Goal: Task Accomplishment & Management: Use online tool/utility

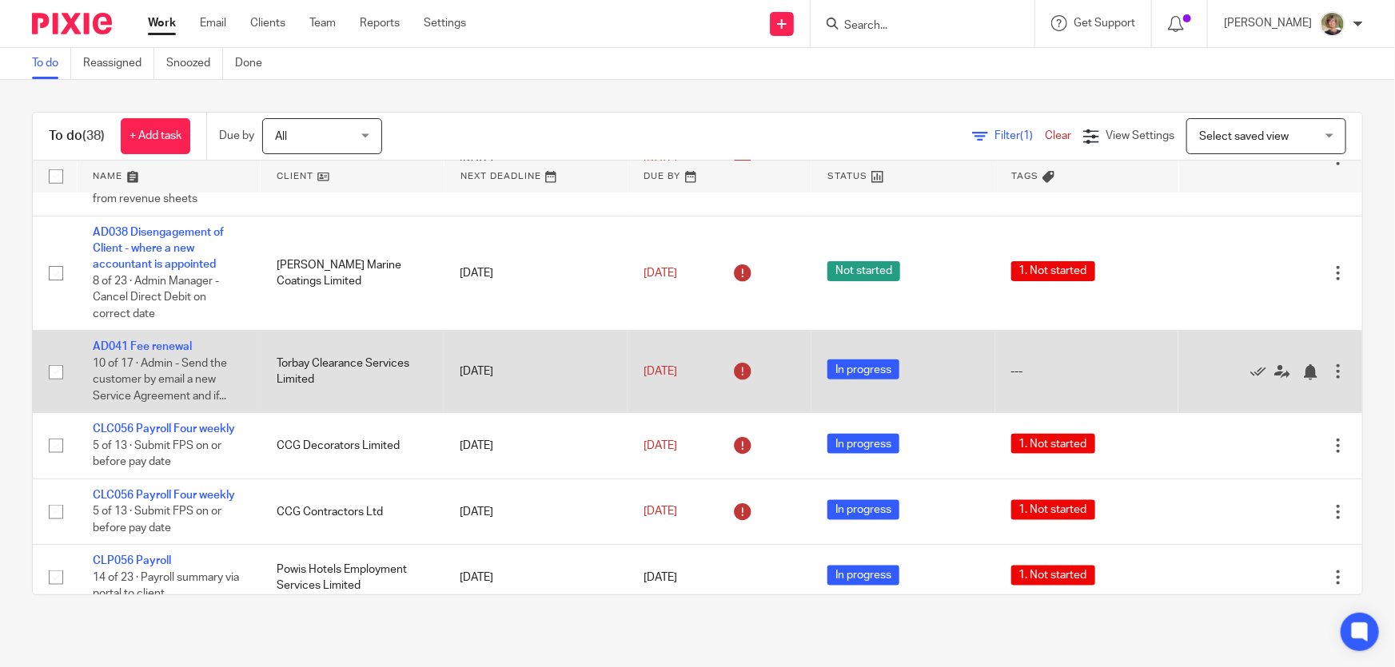
scroll to position [944, 0]
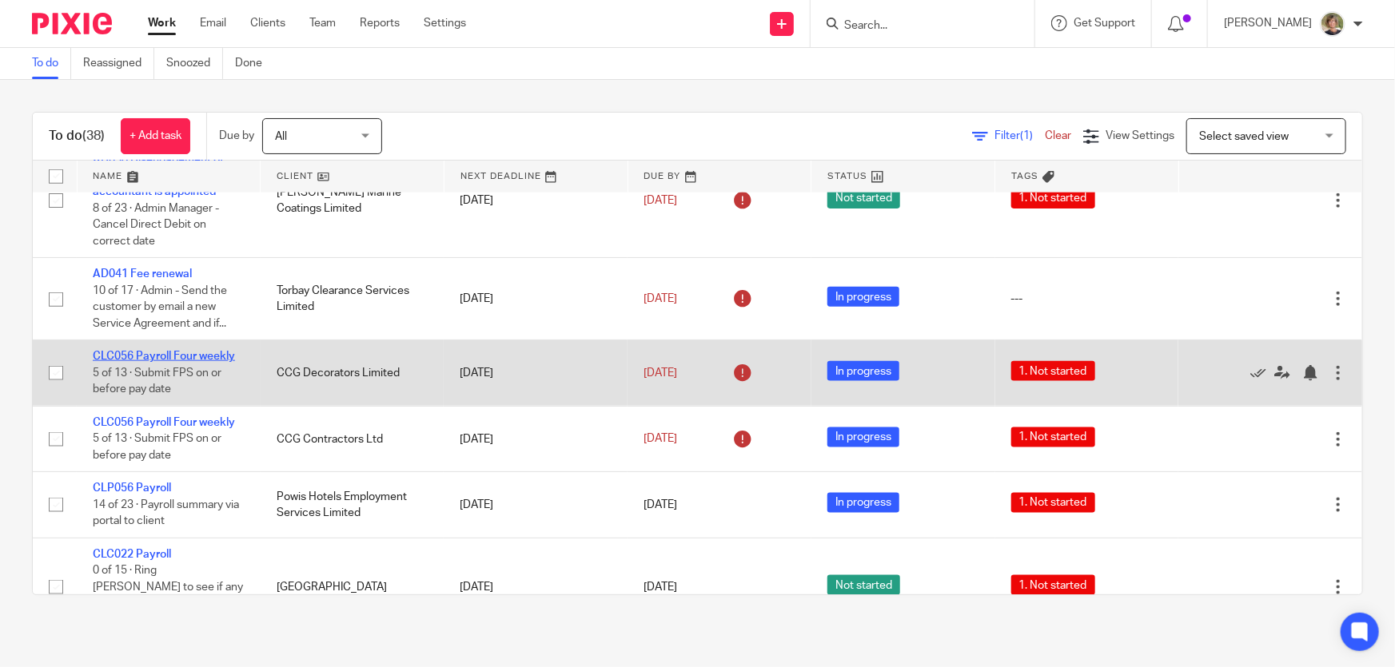
click at [158, 352] on link "CLC056 Payroll Four weekly" at bounding box center [164, 356] width 142 height 11
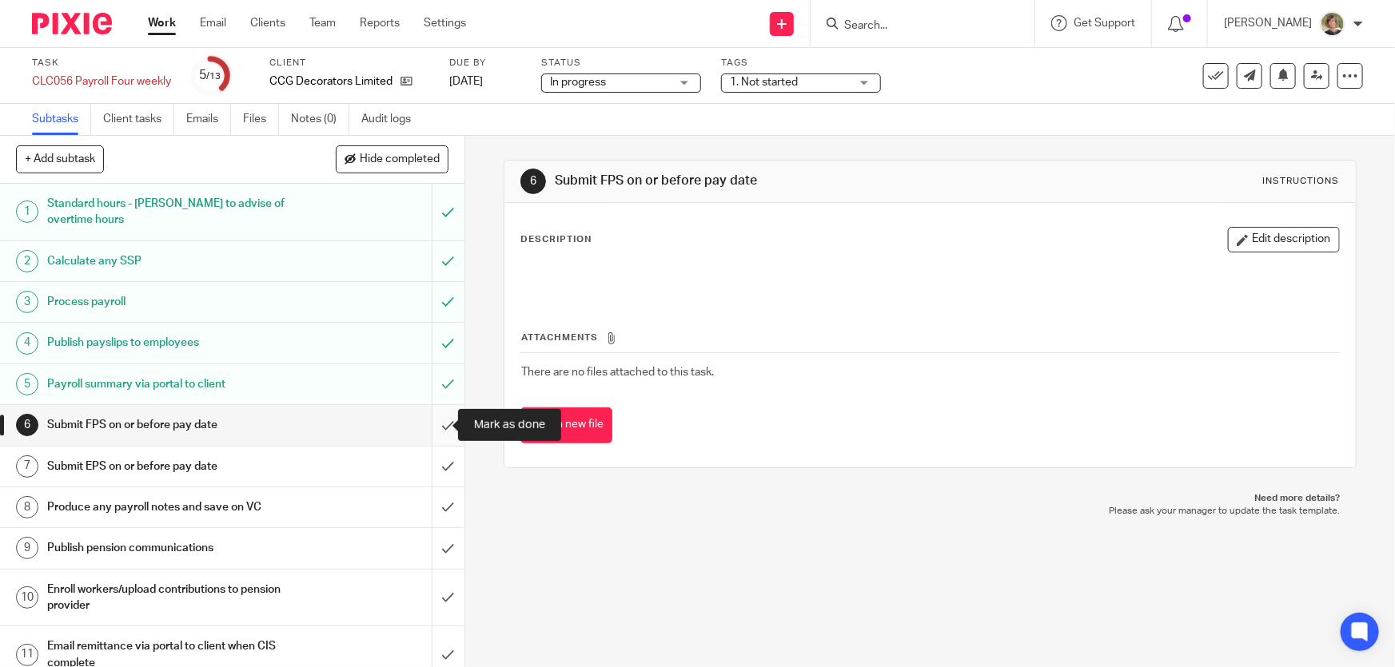
click at [427, 423] on input "submit" at bounding box center [232, 425] width 464 height 40
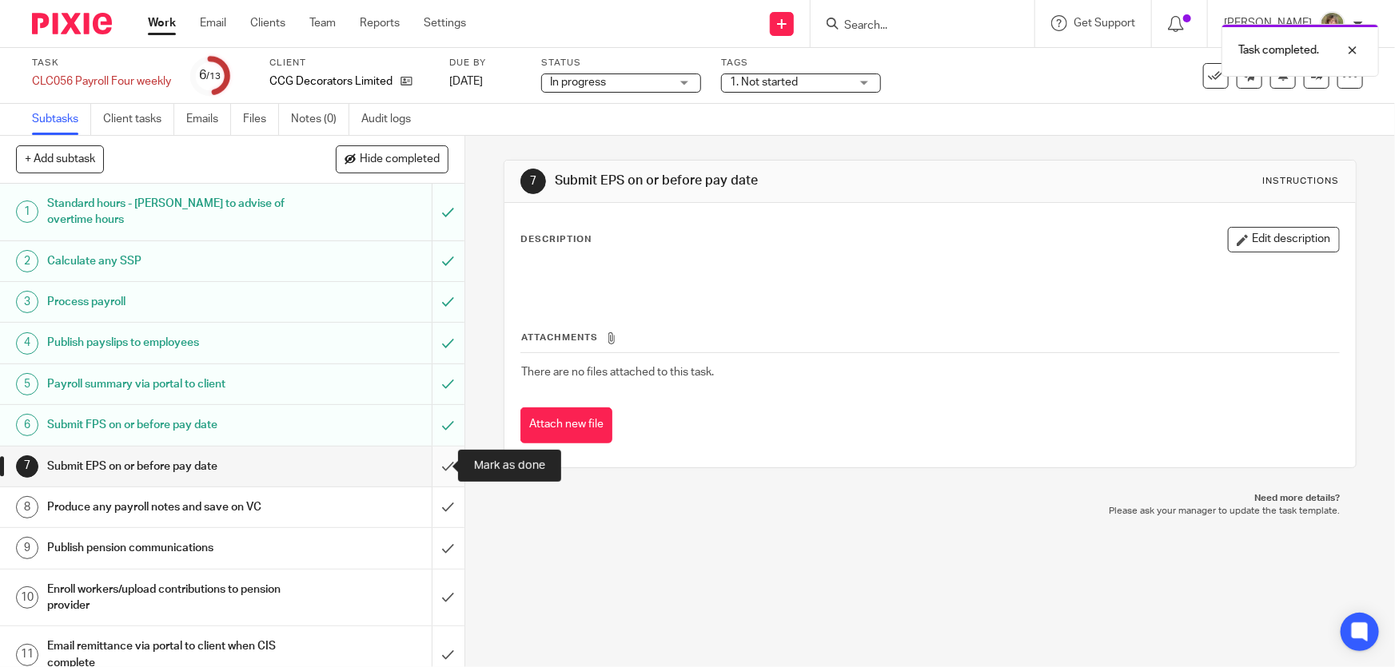
click at [434, 464] on input "submit" at bounding box center [232, 467] width 464 height 40
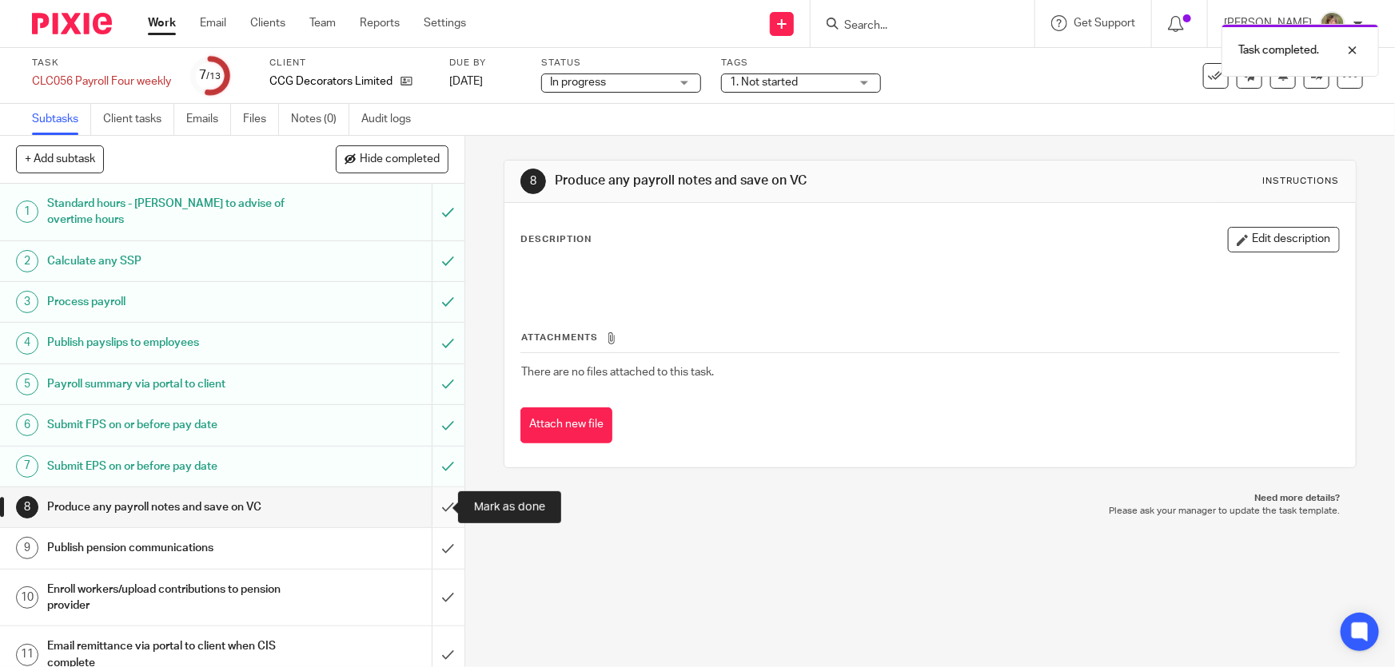
click at [436, 504] on input "submit" at bounding box center [232, 508] width 464 height 40
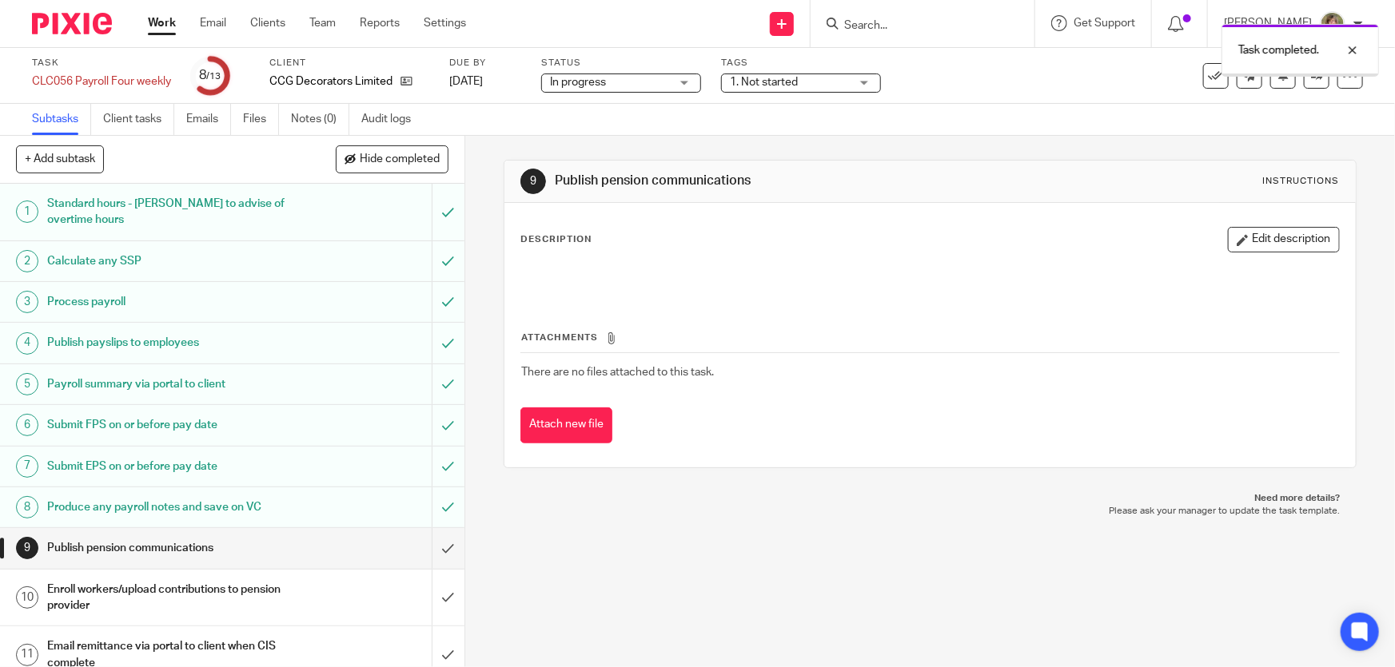
scroll to position [114, 0]
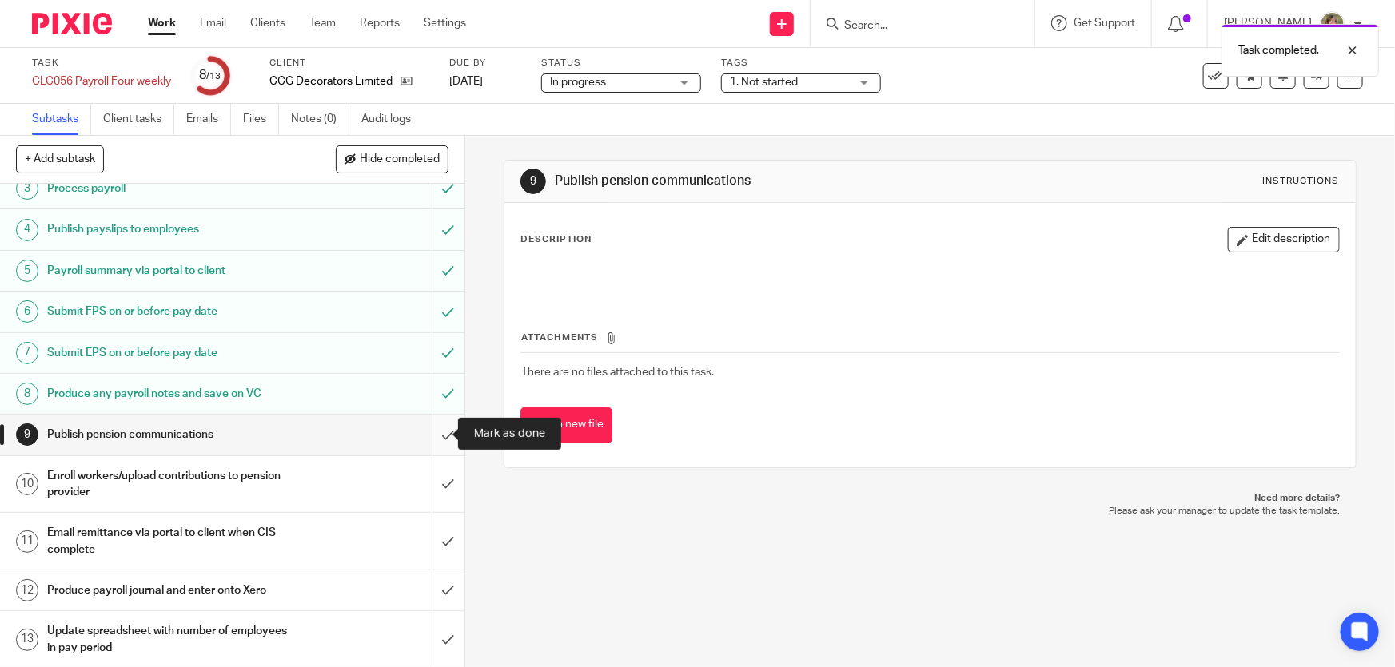
click at [430, 432] on input "submit" at bounding box center [232, 435] width 464 height 40
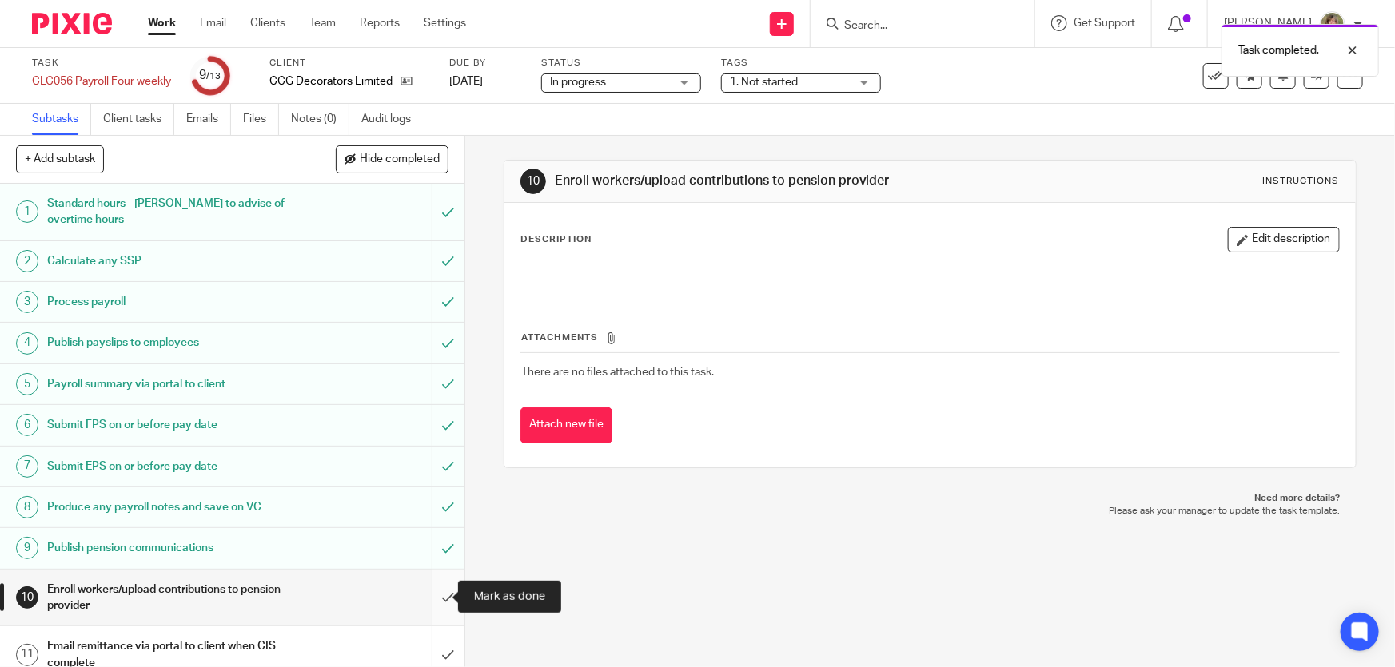
click at [432, 596] on input "submit" at bounding box center [232, 598] width 464 height 57
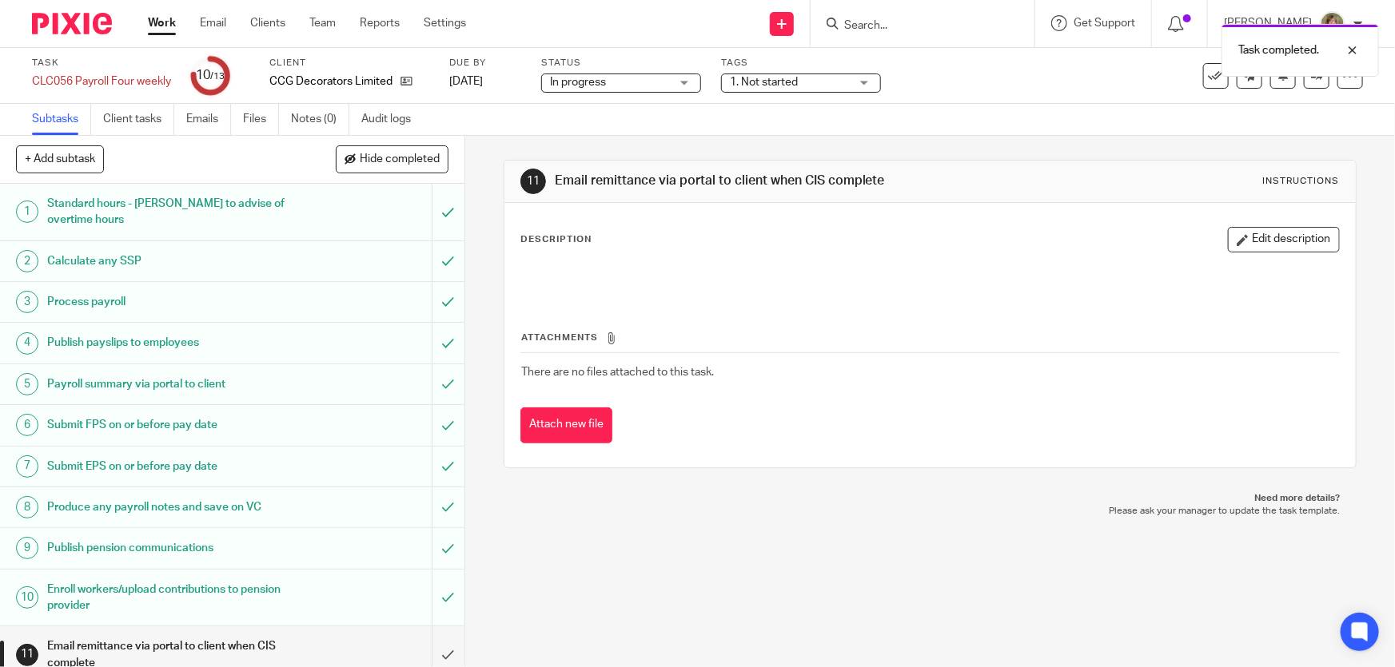
click at [152, 22] on link "Work" at bounding box center [162, 23] width 28 height 16
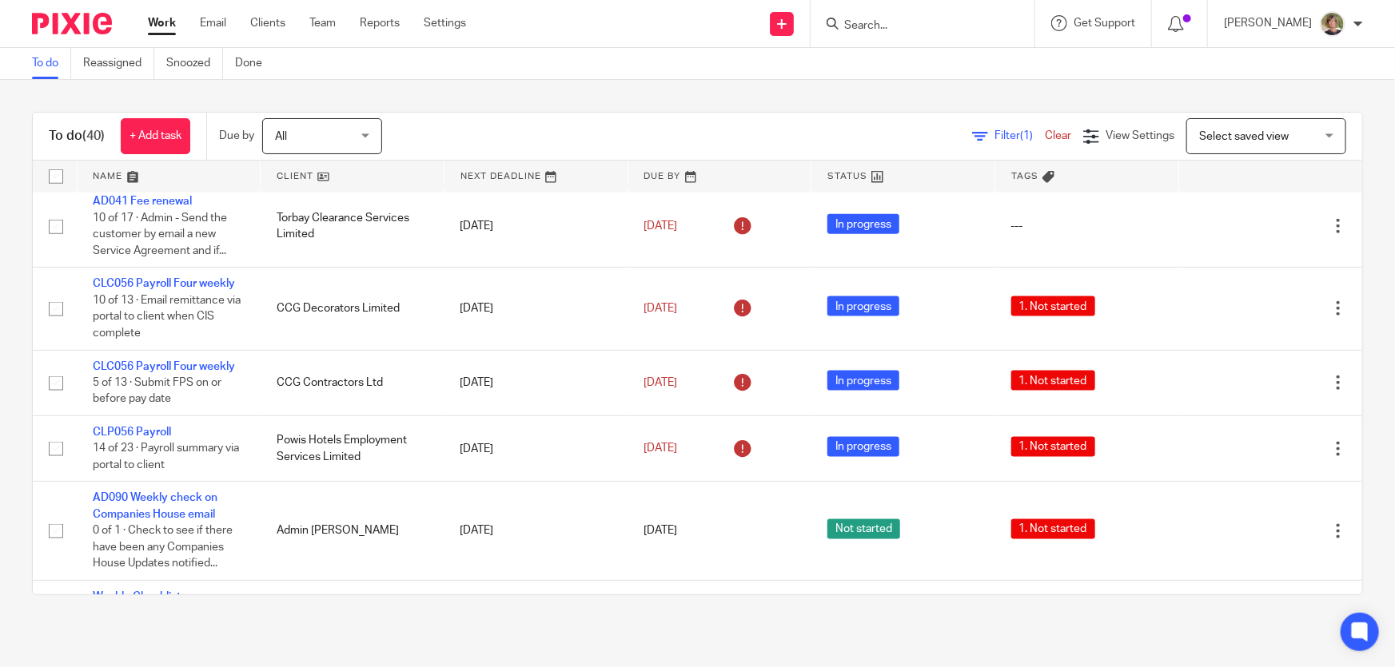
scroll to position [1162, 0]
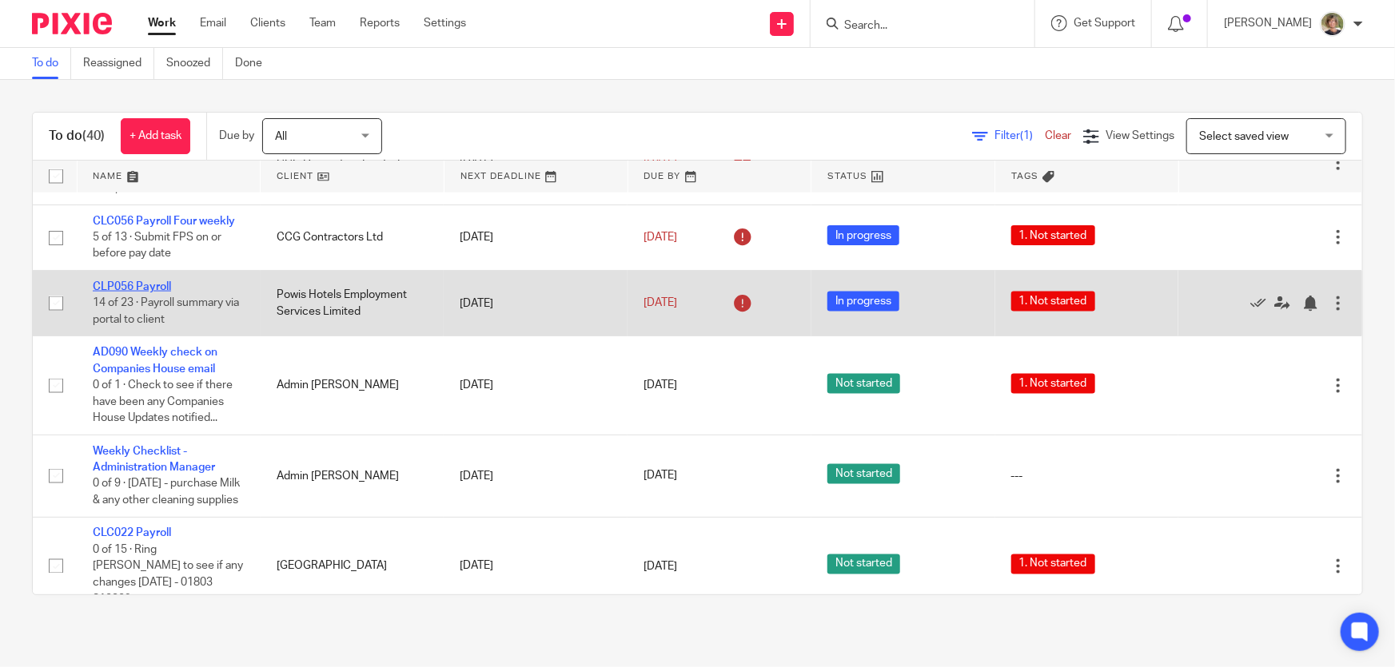
click at [142, 281] on link "CLP056 Payroll" at bounding box center [132, 286] width 78 height 11
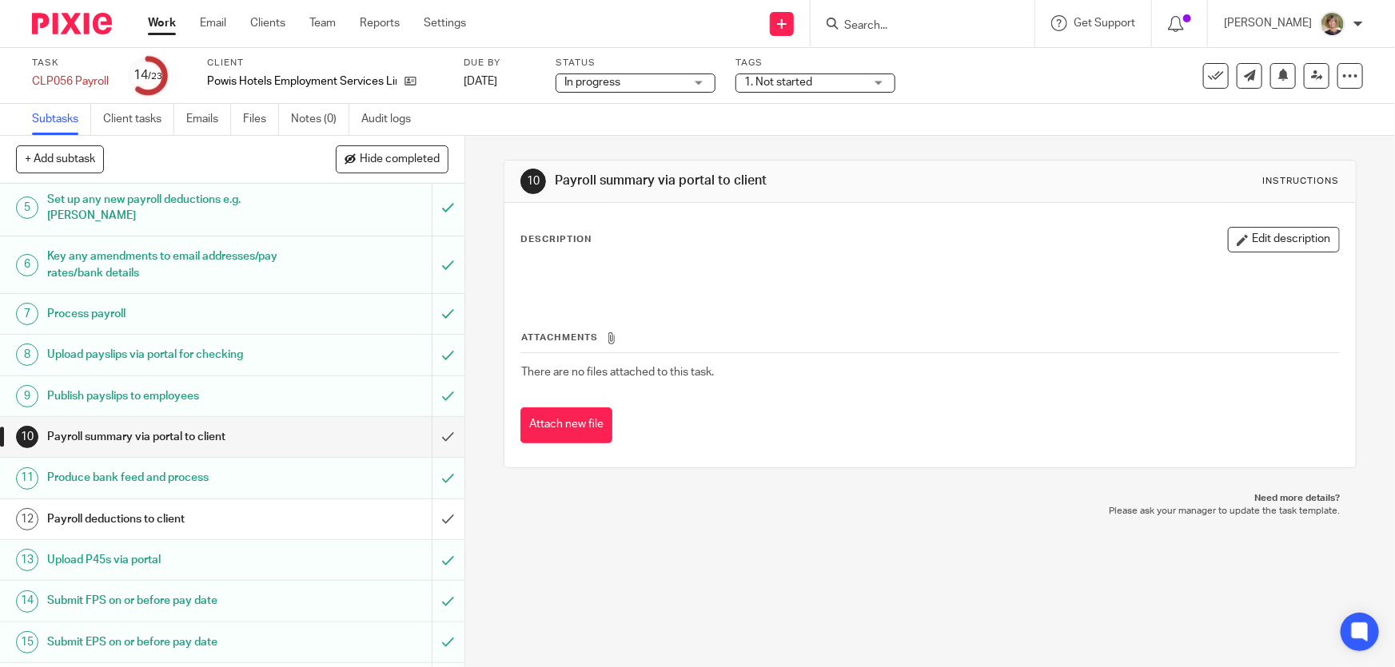
scroll to position [290, 0]
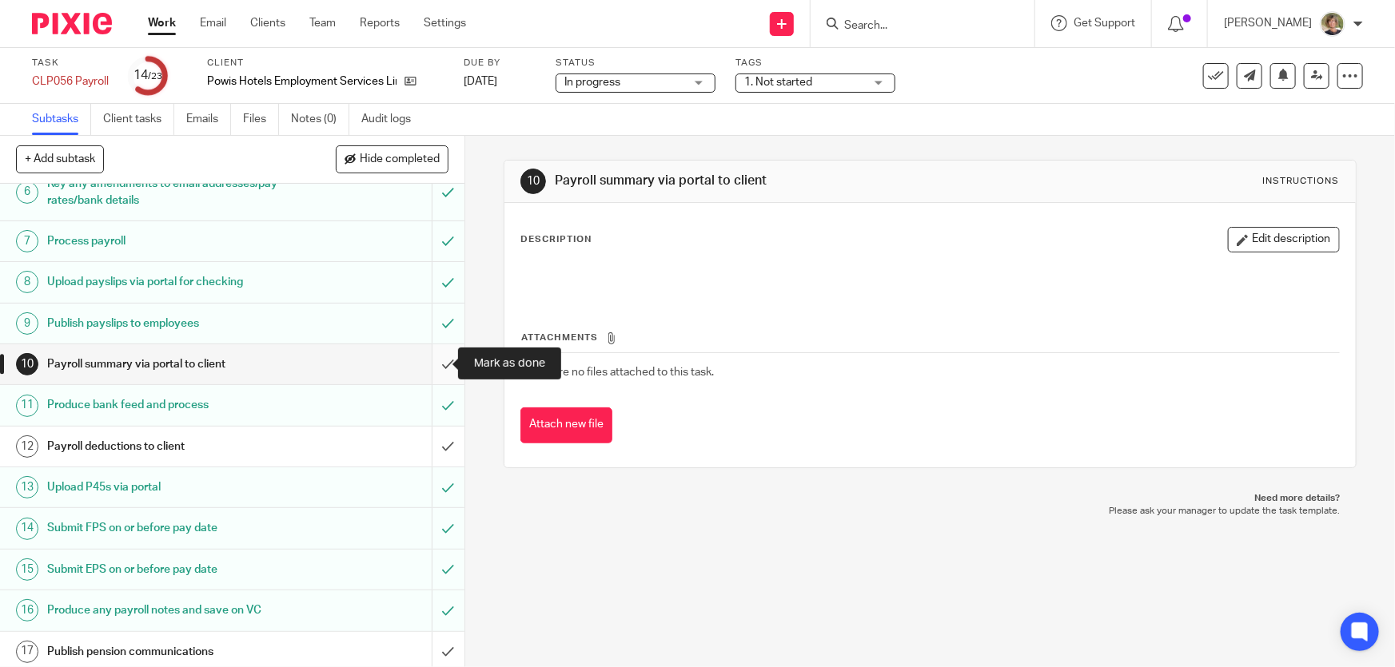
click at [431, 359] on input "submit" at bounding box center [232, 365] width 464 height 40
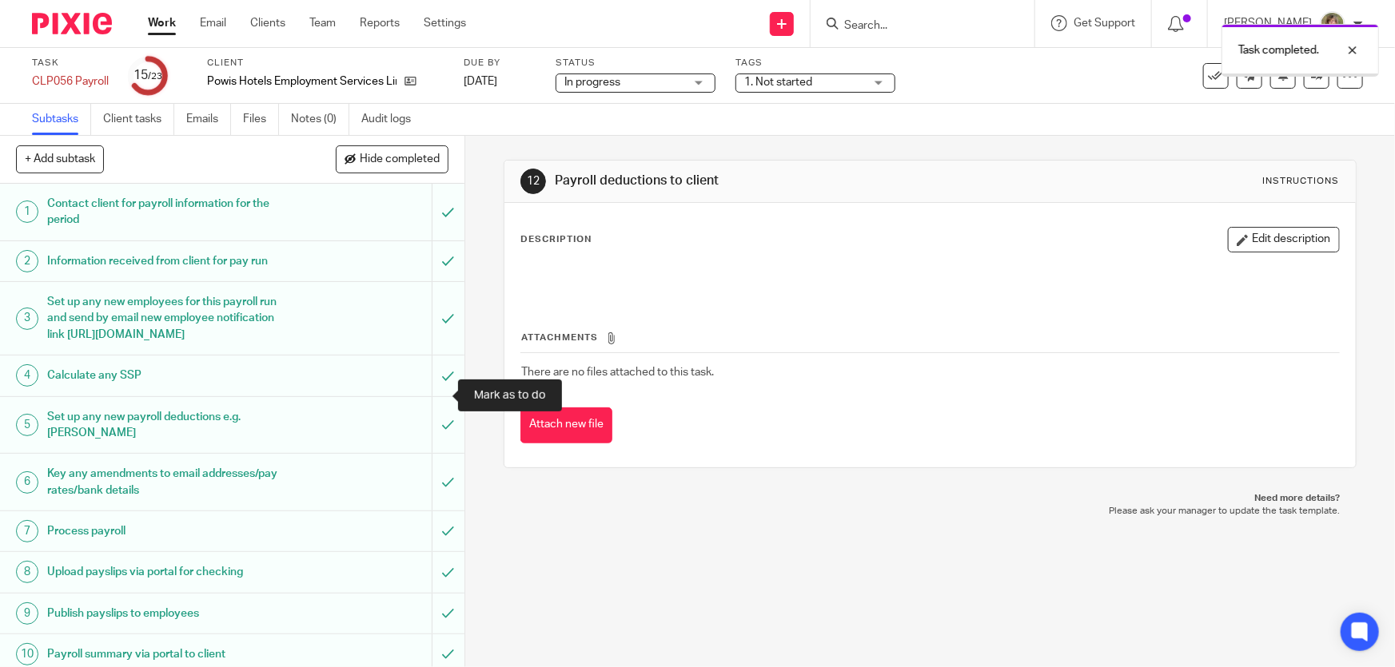
scroll to position [217, 0]
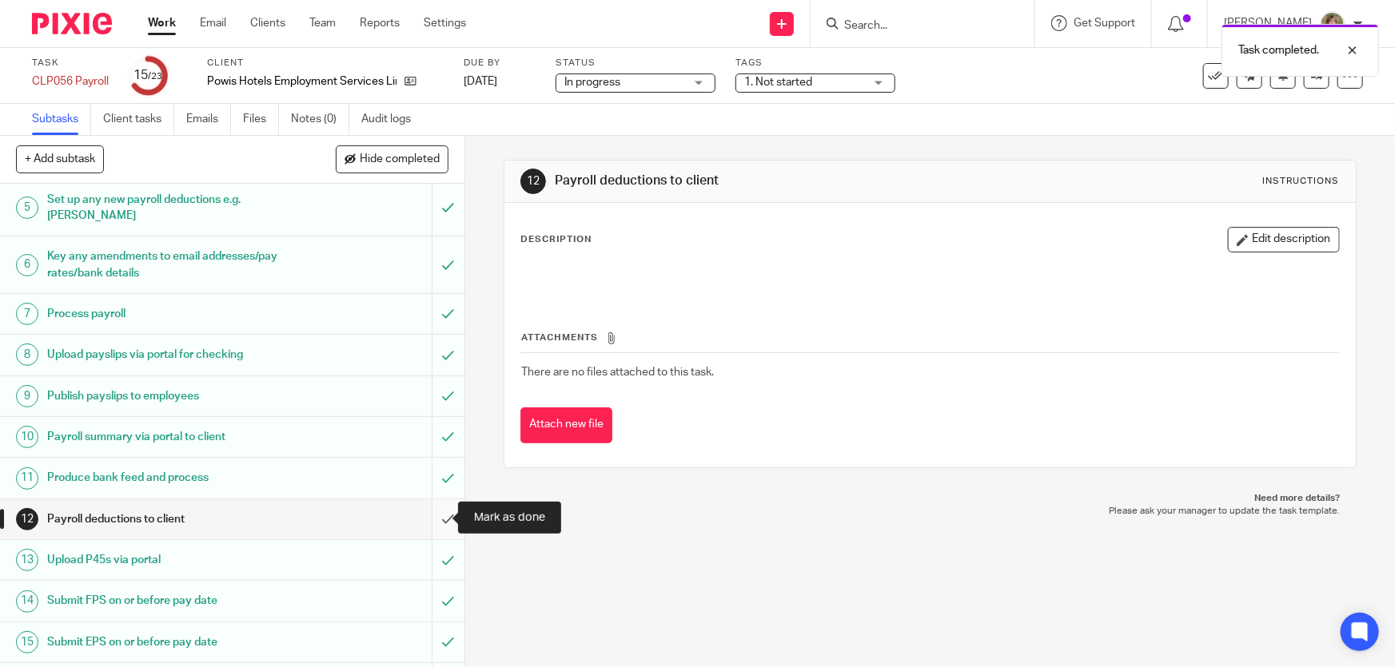
click at [432, 513] on input "submit" at bounding box center [232, 520] width 464 height 40
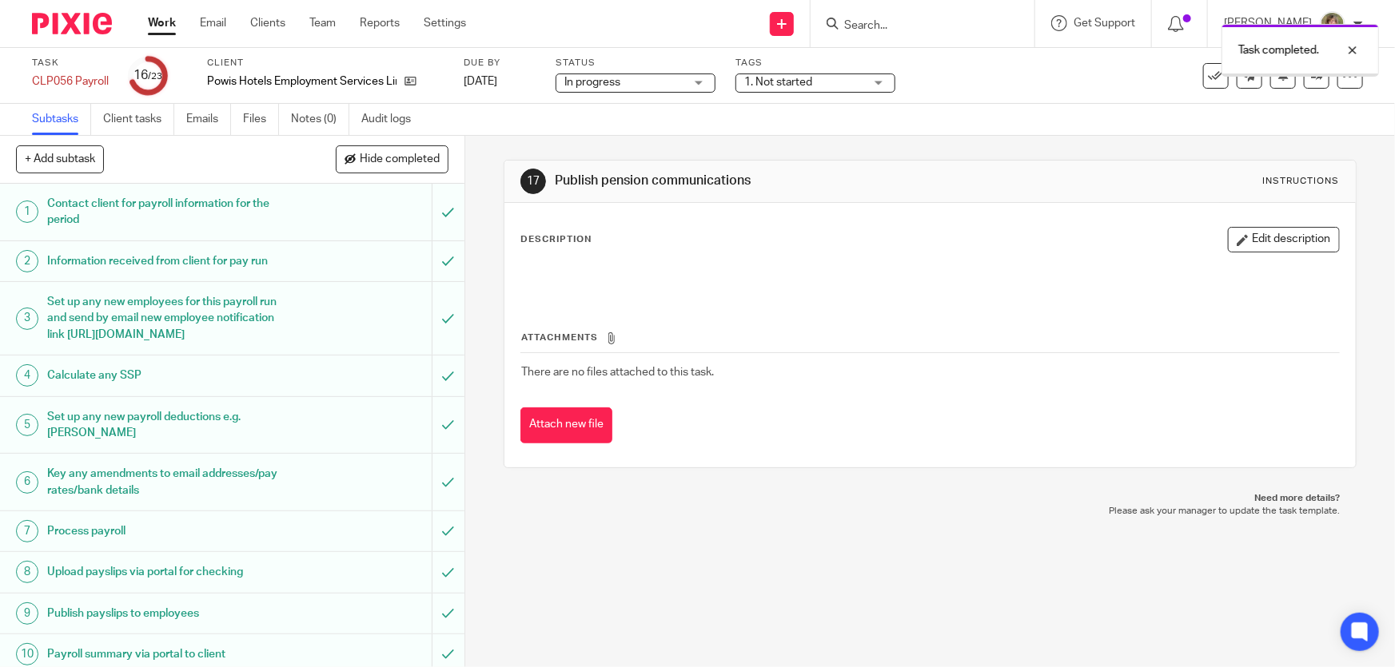
scroll to position [436, 0]
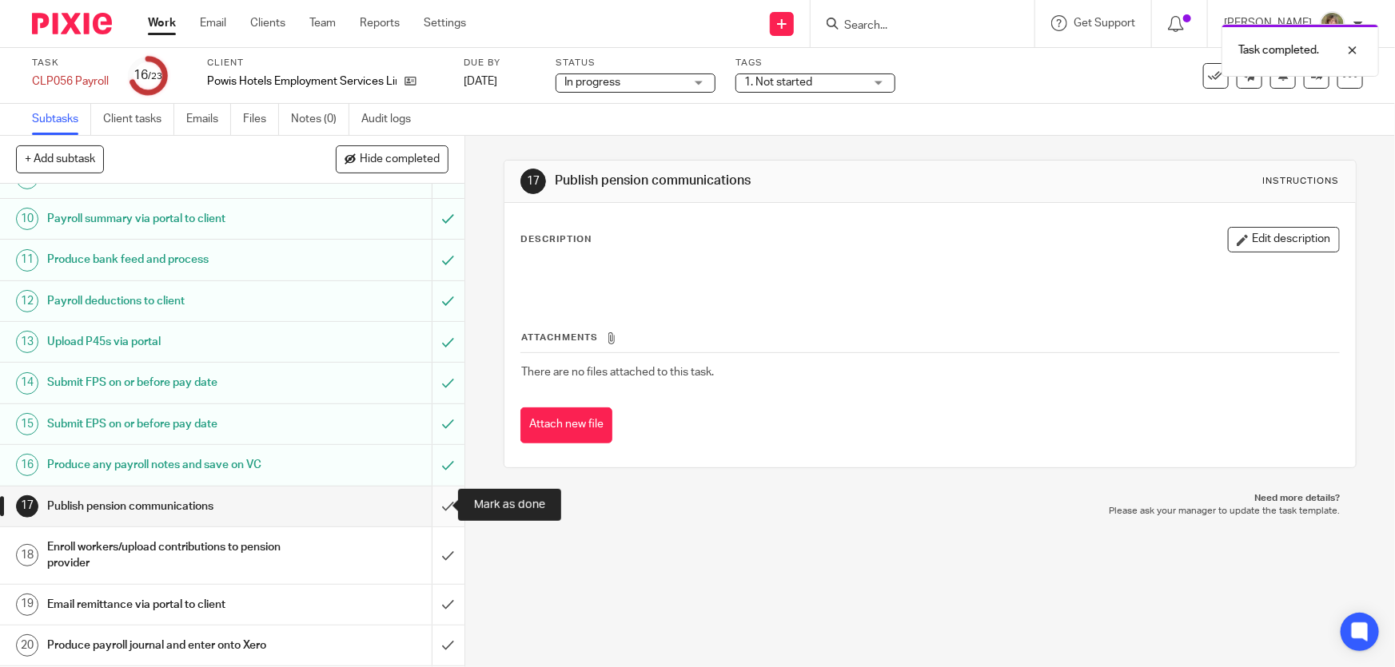
click at [436, 504] on input "submit" at bounding box center [232, 507] width 464 height 40
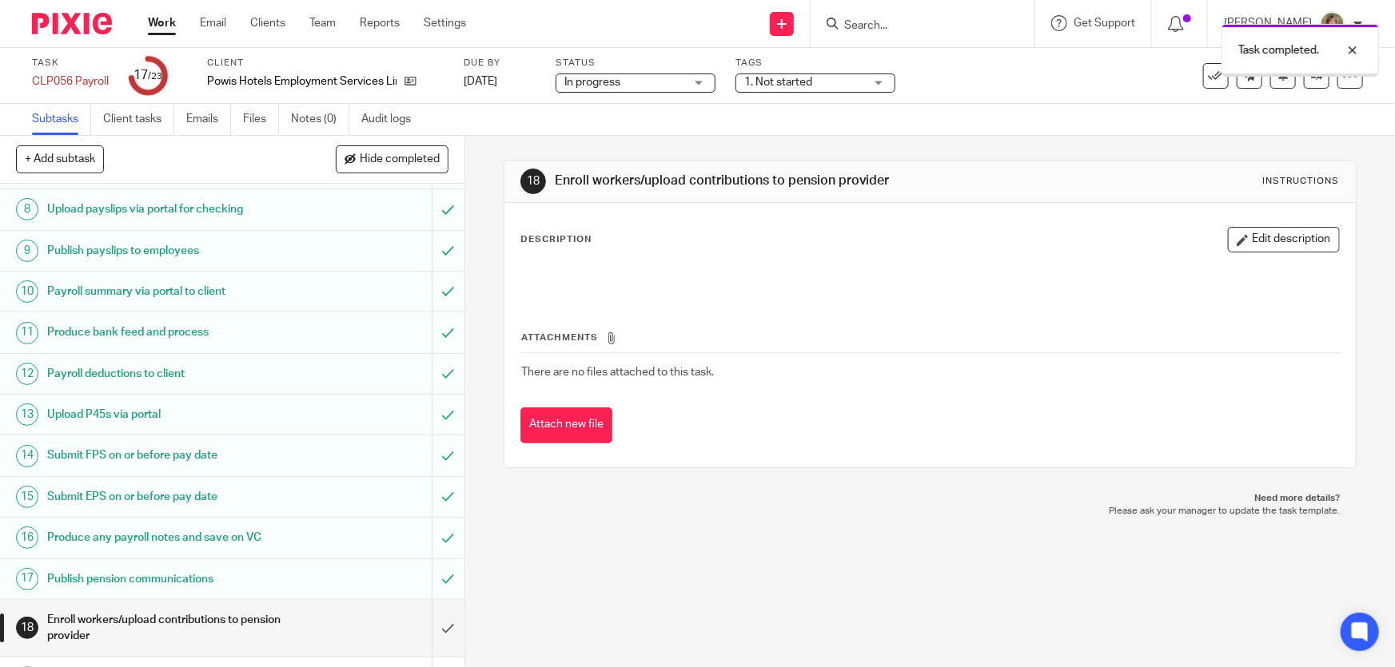
scroll to position [436, 0]
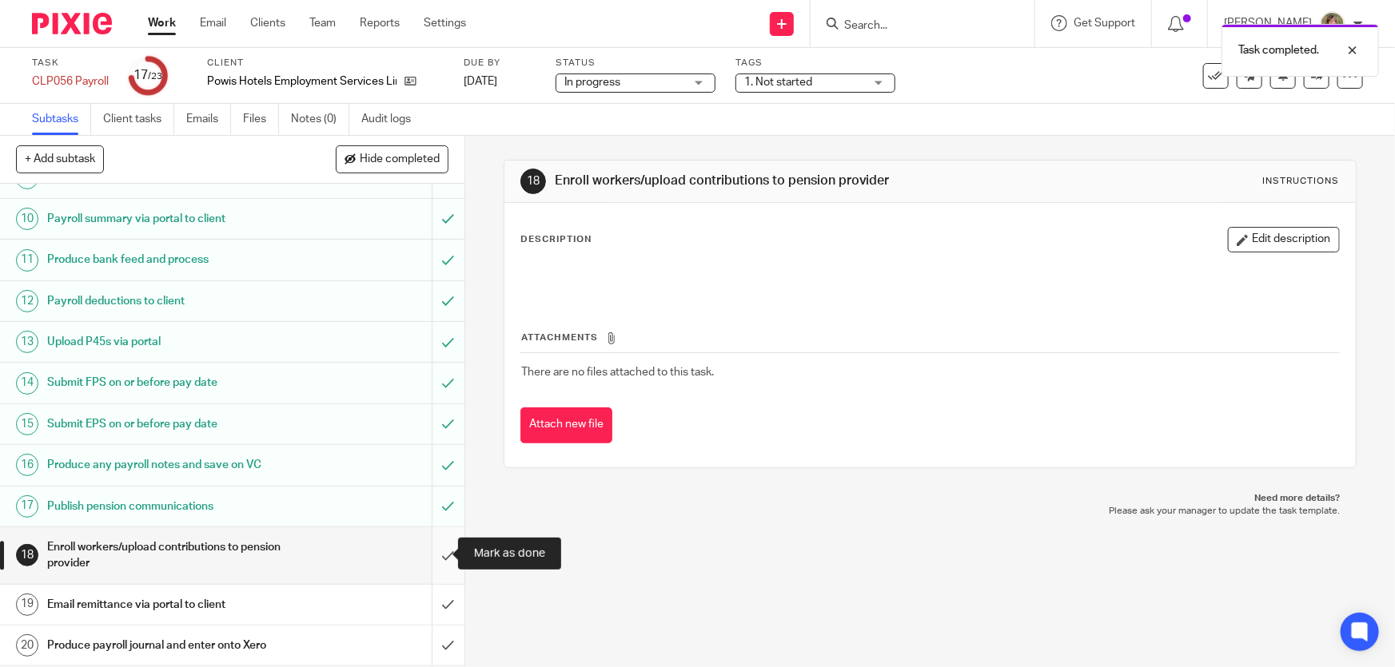
click at [433, 554] on input "submit" at bounding box center [232, 556] width 464 height 57
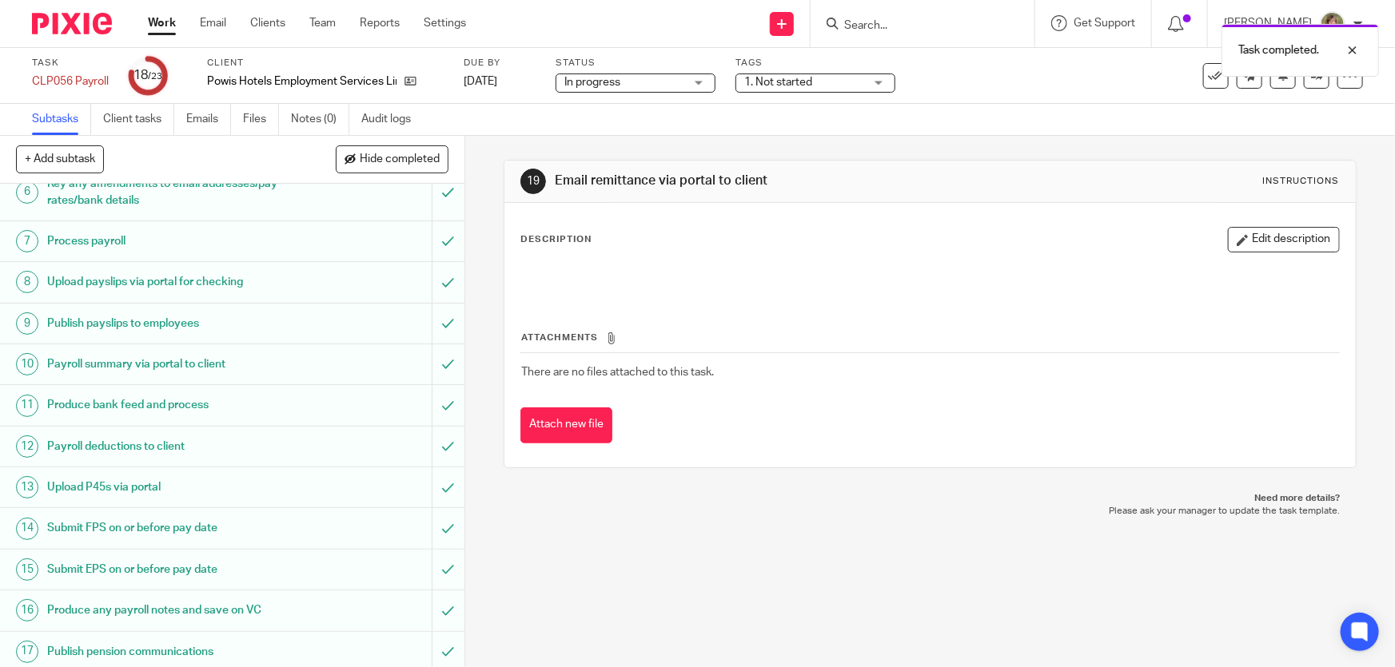
scroll to position [572, 0]
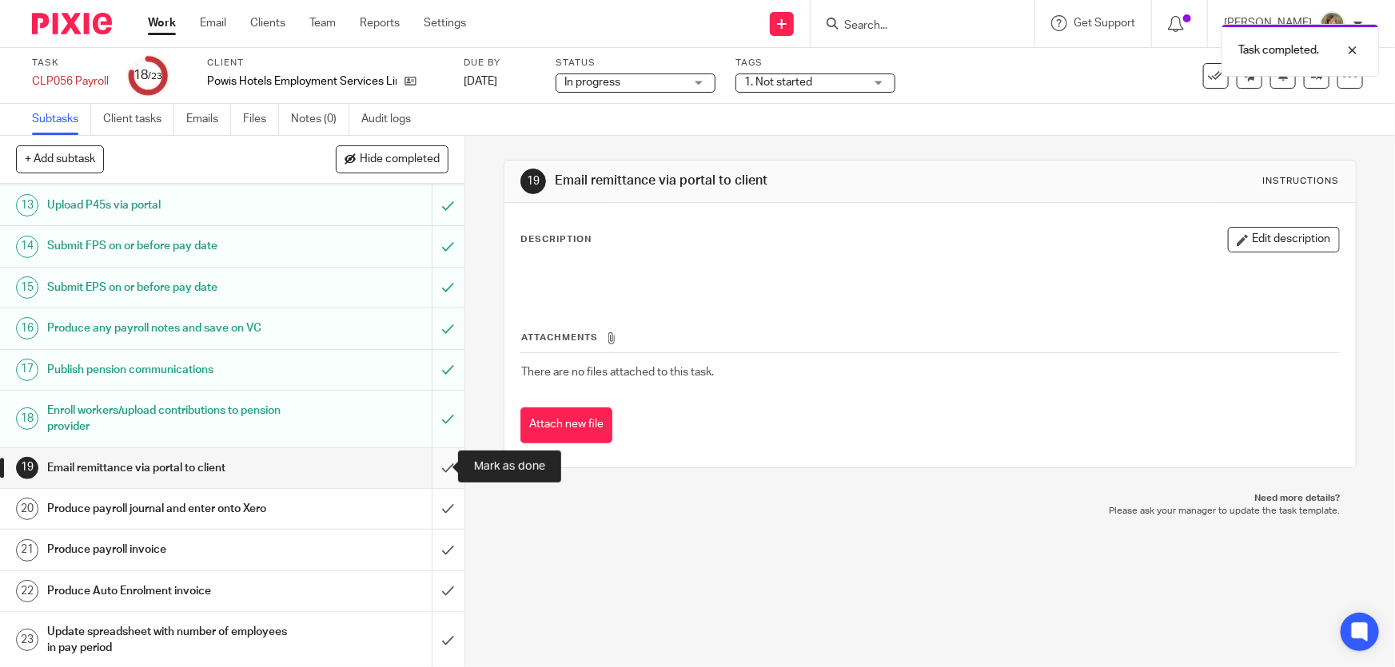
click at [432, 464] on input "submit" at bounding box center [232, 468] width 464 height 40
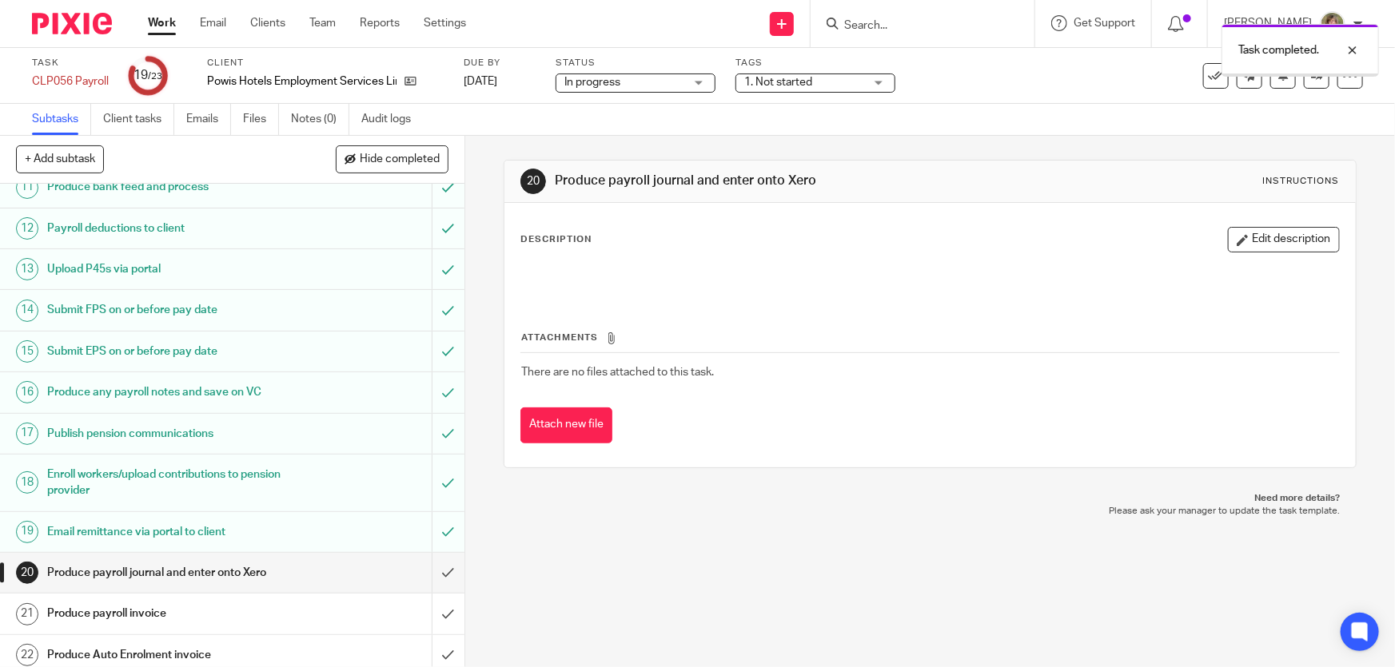
scroll to position [572, 0]
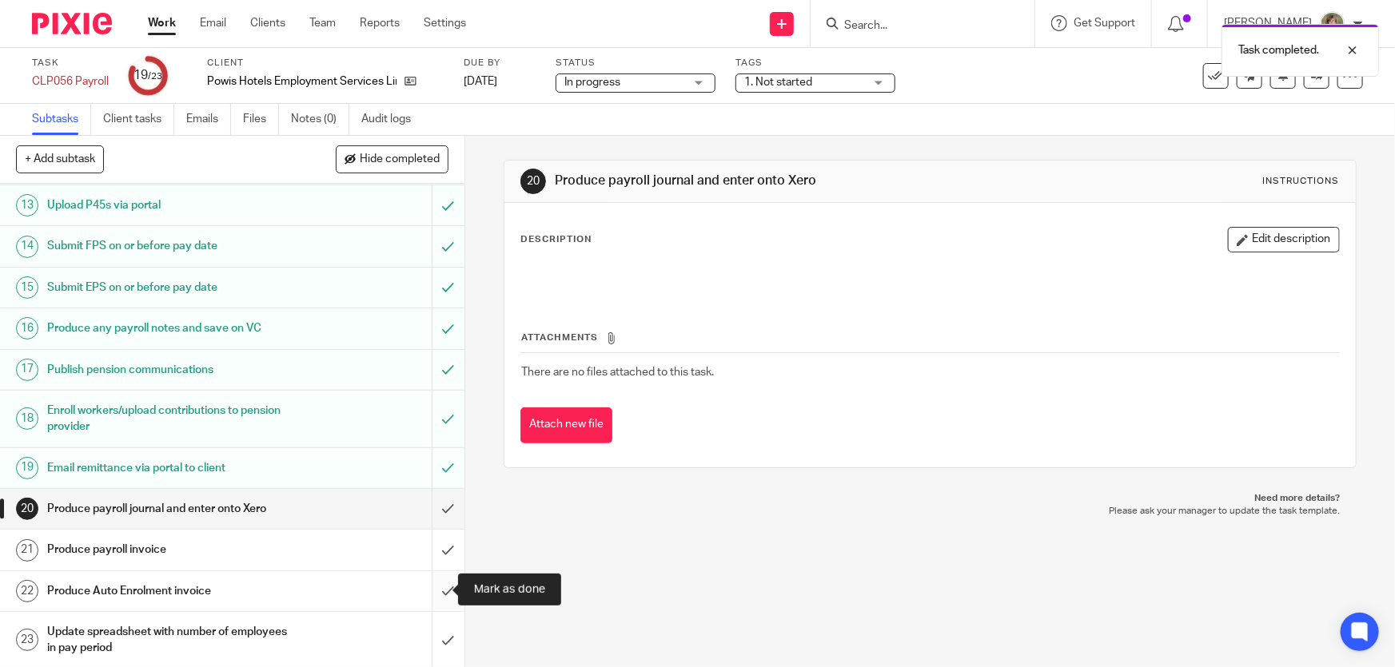
click at [429, 588] on input "submit" at bounding box center [232, 592] width 464 height 40
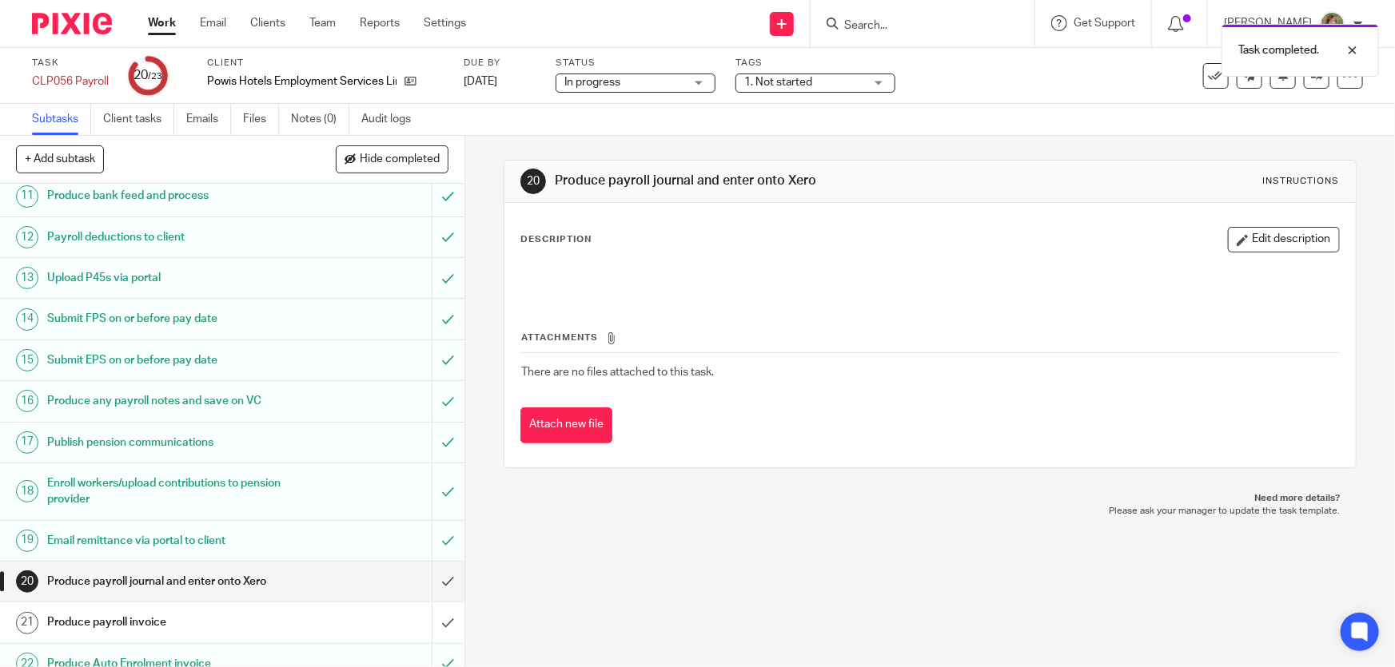
scroll to position [572, 0]
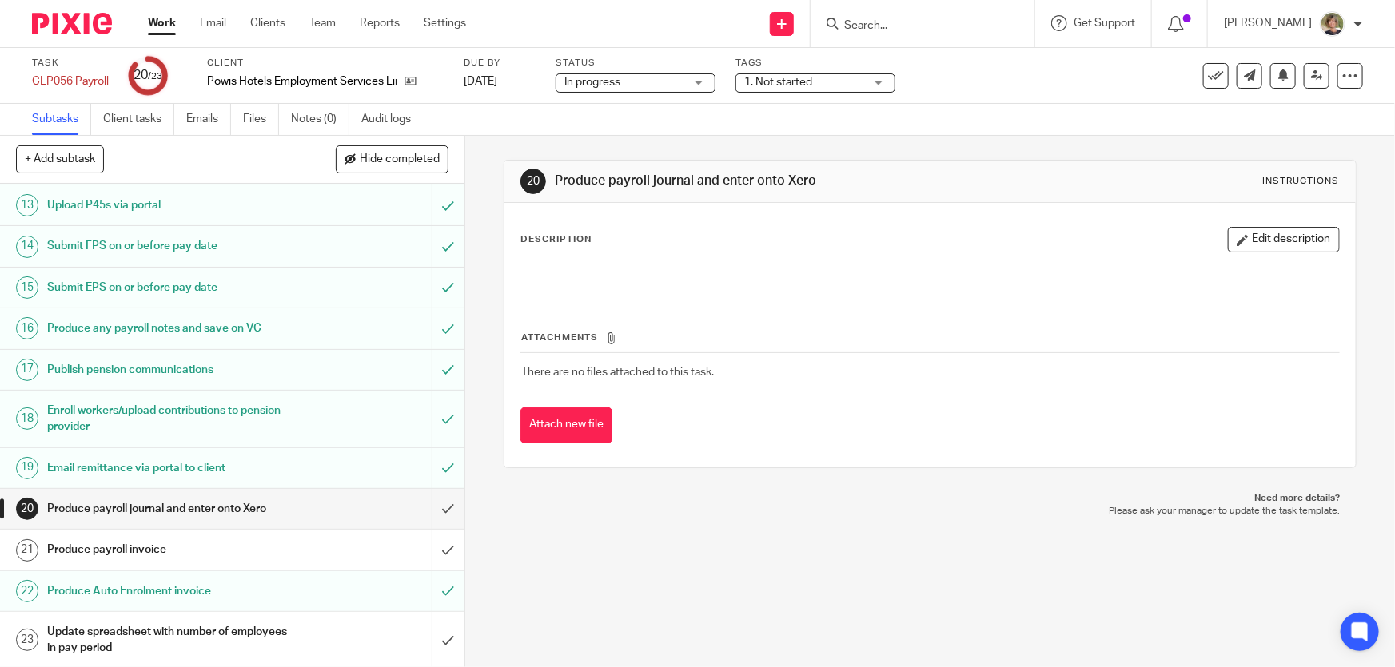
click at [160, 17] on link "Work" at bounding box center [162, 23] width 28 height 16
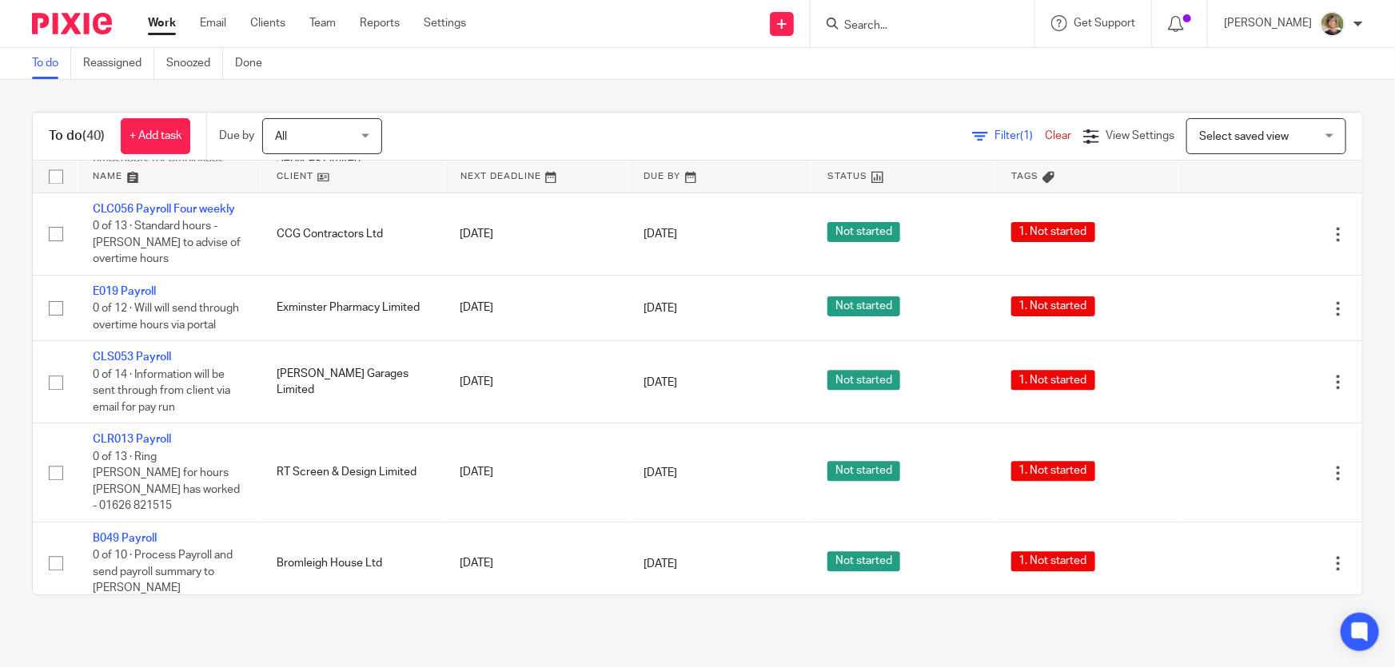
scroll to position [1671, 0]
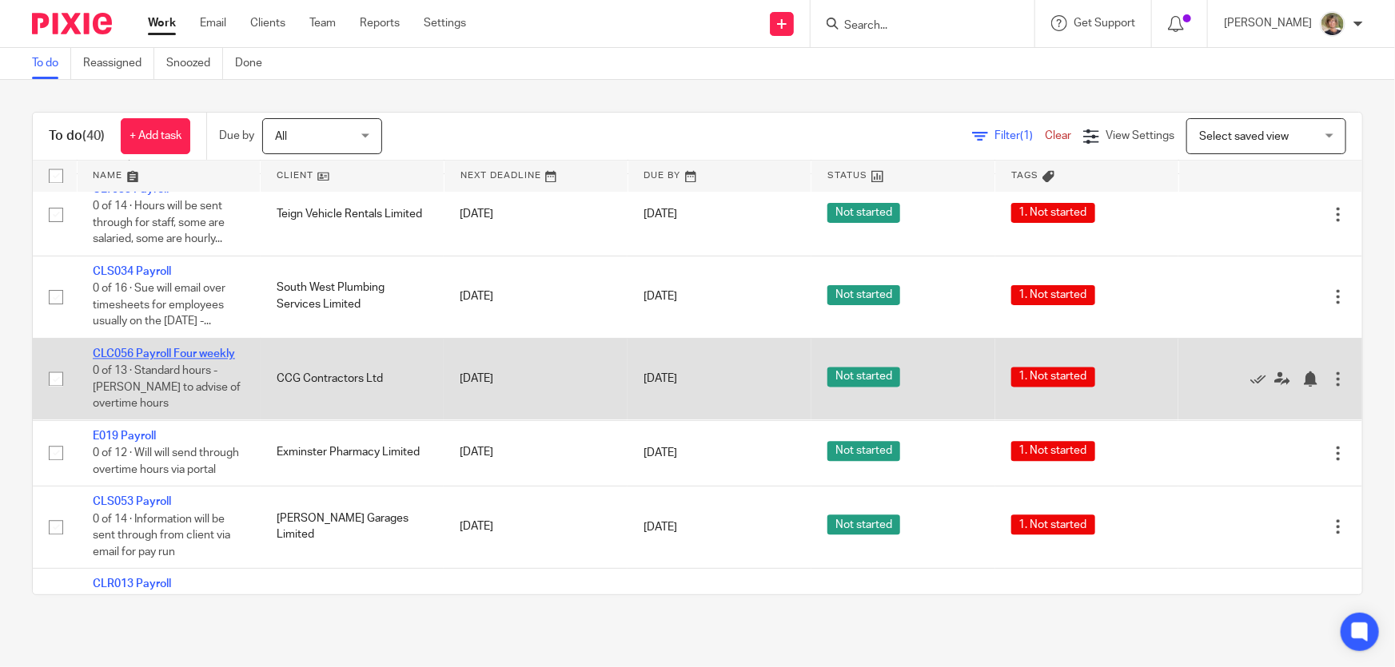
click at [145, 349] on link "CLC056 Payroll Four weekly" at bounding box center [164, 354] width 142 height 11
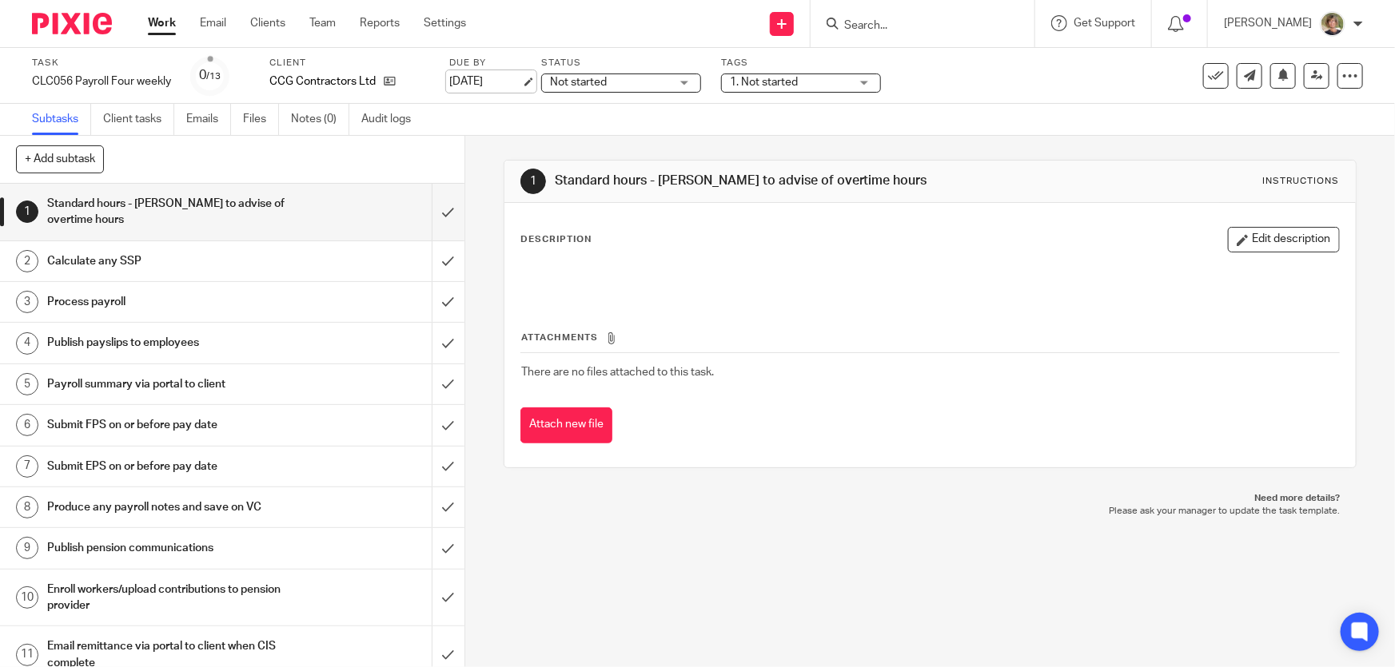
click at [496, 74] on link "[DATE]" at bounding box center [485, 82] width 72 height 17
click at [160, 26] on link "Work" at bounding box center [162, 23] width 28 height 16
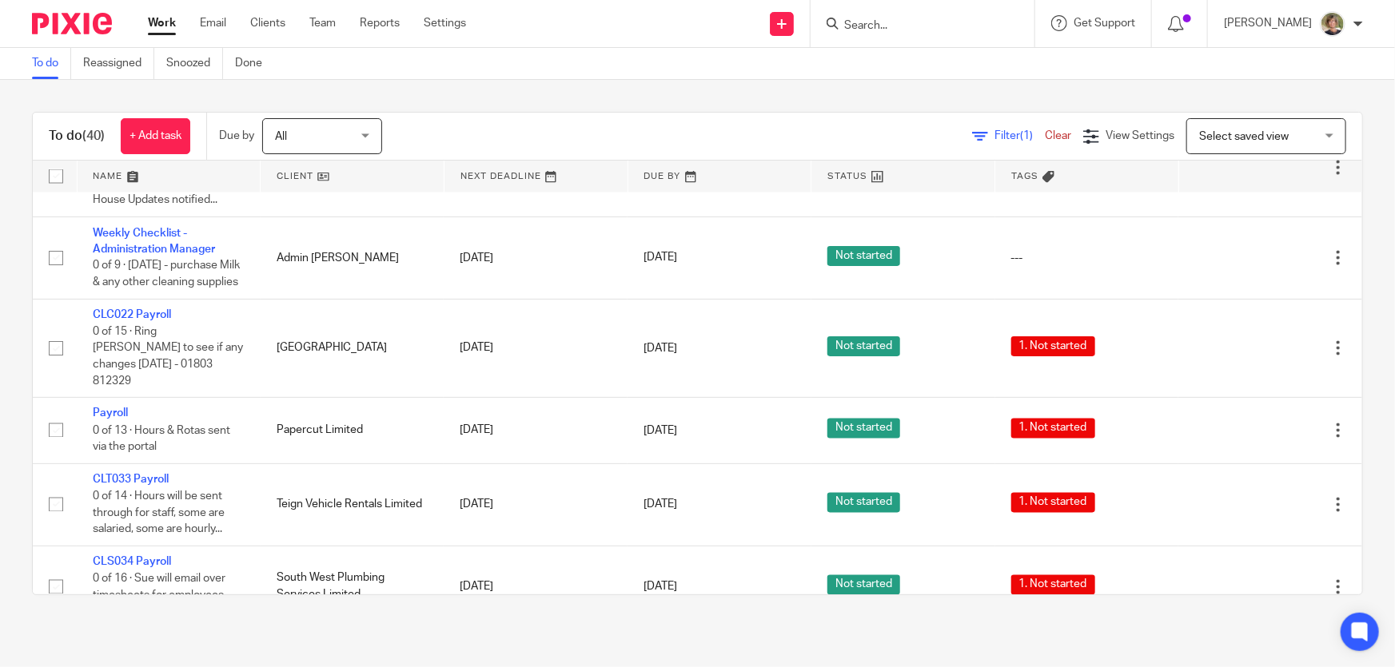
scroll to position [1453, 0]
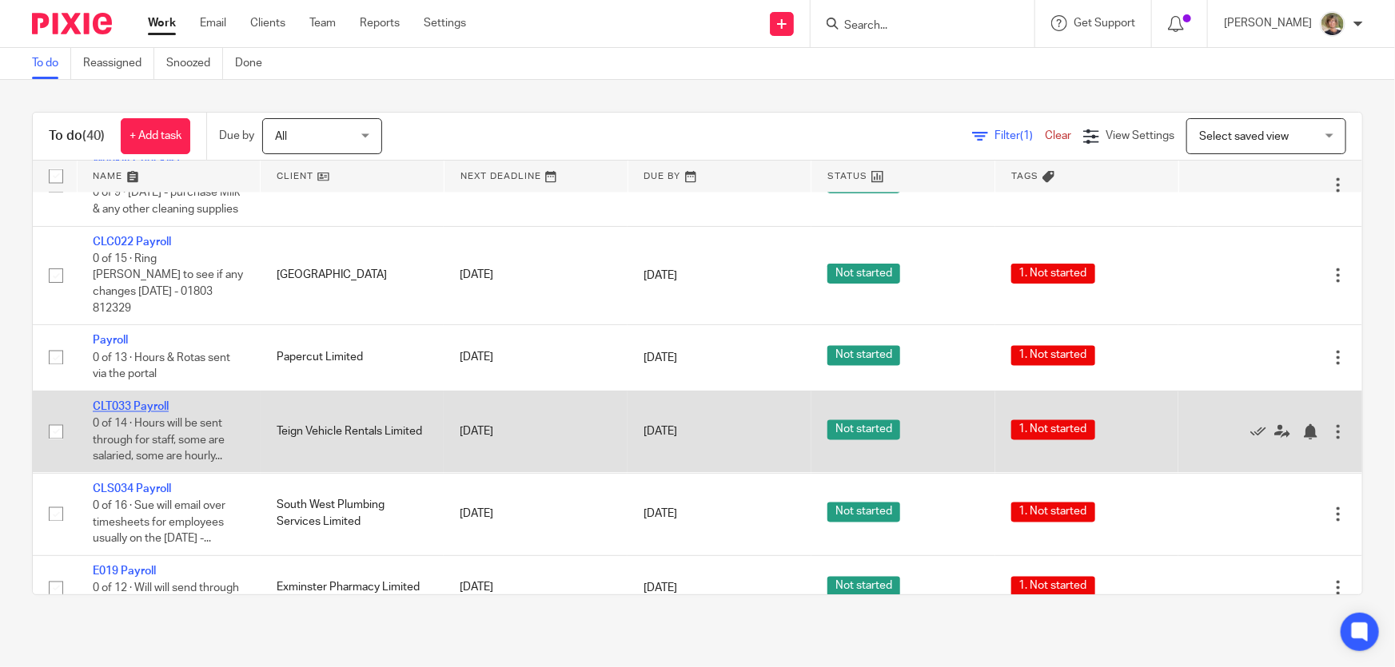
click at [126, 402] on link "CLT033 Payroll" at bounding box center [131, 407] width 76 height 11
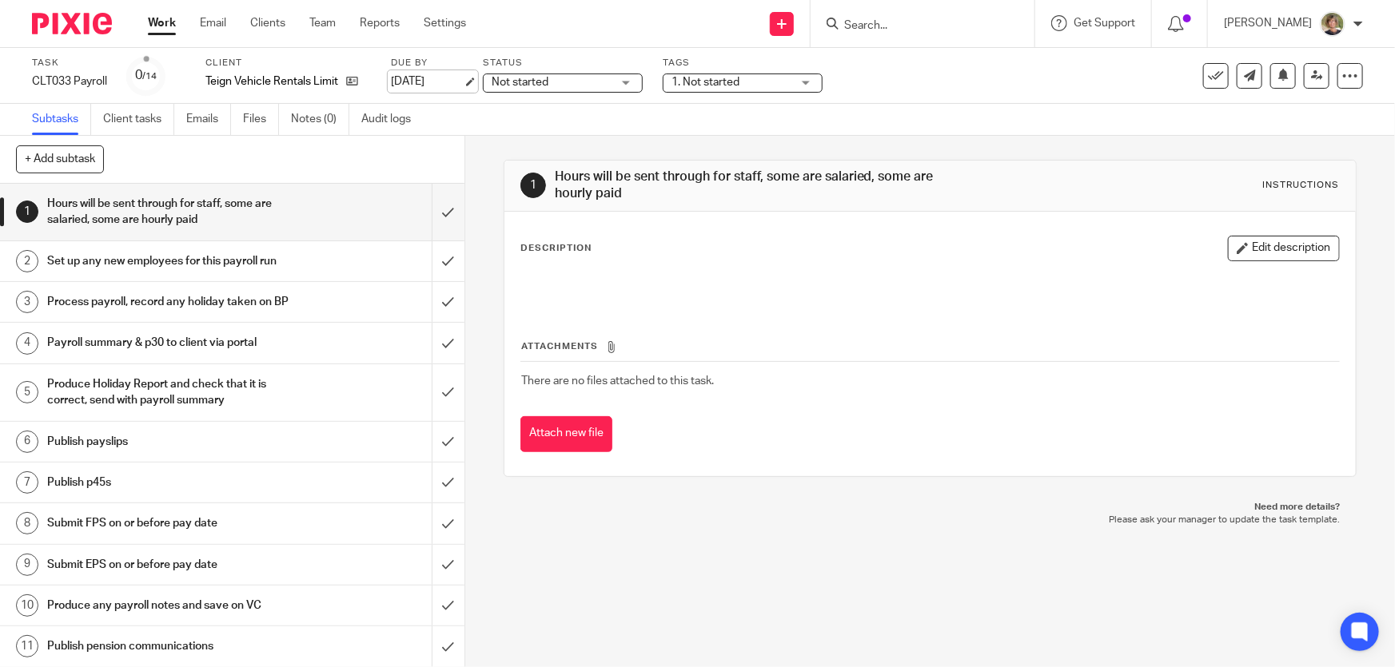
click at [463, 78] on link "[DATE]" at bounding box center [427, 82] width 72 height 17
click at [157, 20] on link "Work" at bounding box center [162, 23] width 28 height 16
